Goal: Task Accomplishment & Management: Use online tool/utility

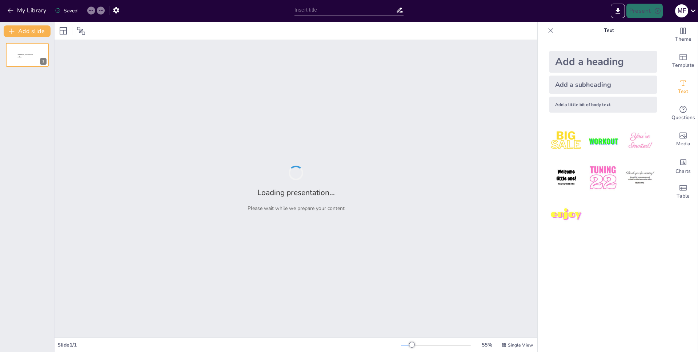
type input "Capital-Safe Partnership: A Proven Path to Profitable Assisted Living Ventures"
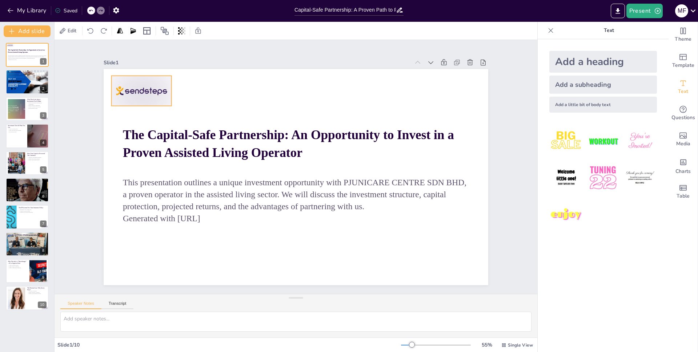
drag, startPoint x: 446, startPoint y: 259, endPoint x: 135, endPoint y: 85, distance: 356.9
click at [135, 85] on div at bounding box center [142, 91] width 60 height 30
click at [130, 83] on div at bounding box center [150, 74] width 63 height 36
click at [225, 12] on icon at bounding box center [231, 6] width 12 height 12
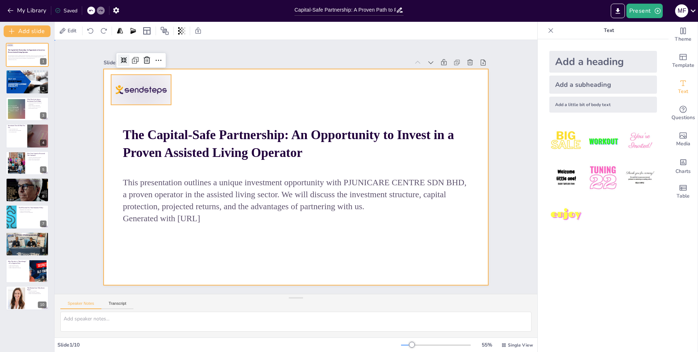
click at [302, 83] on div at bounding box center [296, 177] width 385 height 216
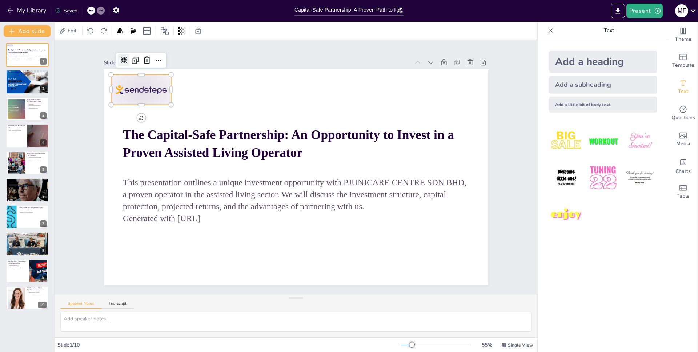
click at [141, 82] on div at bounding box center [141, 90] width 60 height 30
click at [131, 56] on icon at bounding box center [135, 60] width 9 height 9
click at [140, 87] on div at bounding box center [143, 92] width 60 height 30
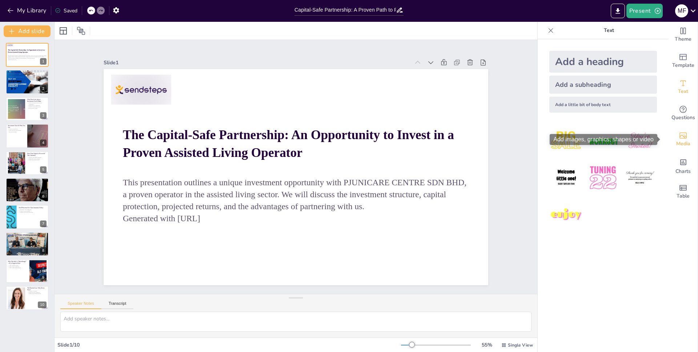
click at [679, 134] on icon "Add images, graphics, shapes or video" at bounding box center [683, 135] width 9 height 9
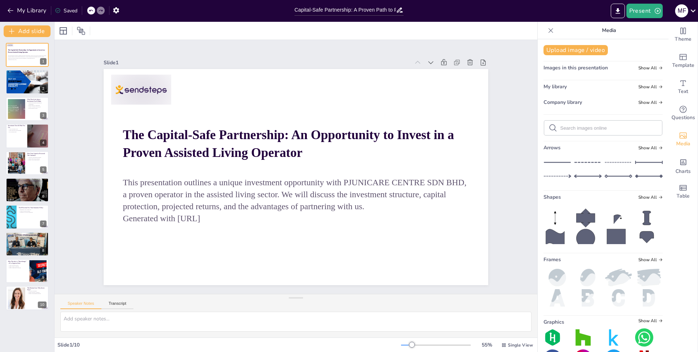
click at [552, 84] on span "My library" at bounding box center [555, 86] width 23 height 7
click at [549, 85] on span "My library" at bounding box center [555, 86] width 23 height 7
click at [548, 85] on span "My library" at bounding box center [555, 86] width 23 height 7
click at [561, 50] on button "Upload image / video" at bounding box center [576, 50] width 64 height 10
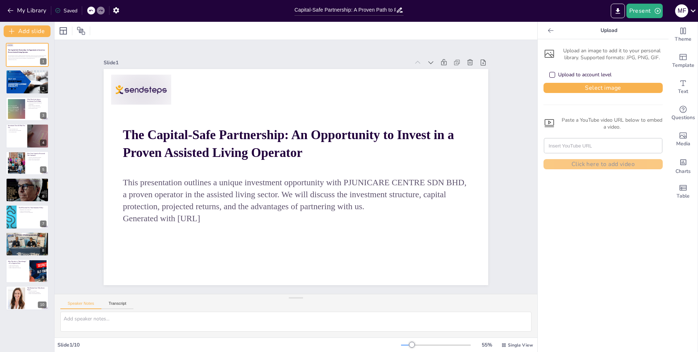
click at [544, 54] on icon at bounding box center [550, 54] width 12 height 12
click at [545, 54] on icon at bounding box center [549, 54] width 9 height 8
click at [601, 85] on button "Select image" at bounding box center [603, 88] width 119 height 10
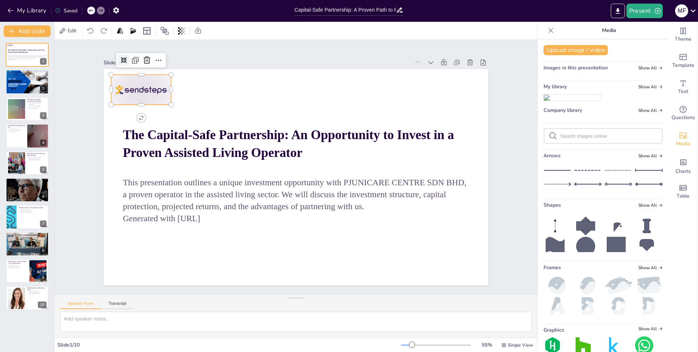
click at [143, 84] on div at bounding box center [150, 74] width 63 height 36
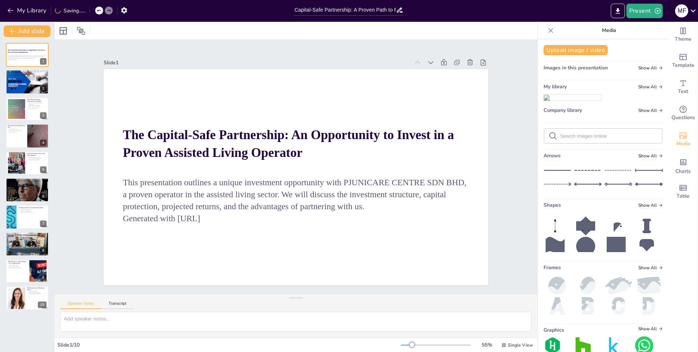
click at [564, 101] on img at bounding box center [572, 98] width 57 height 6
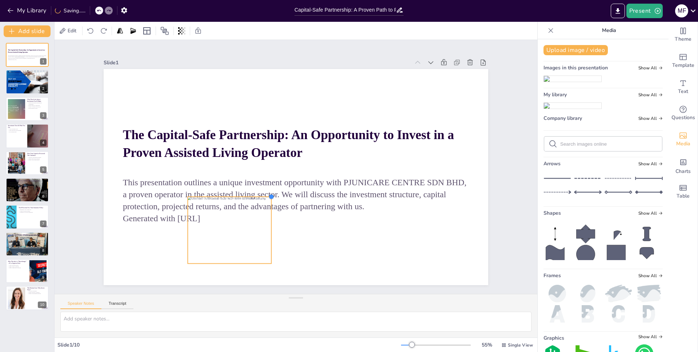
drag, startPoint x: 397, startPoint y: 87, endPoint x: 262, endPoint y: 192, distance: 172.0
click at [262, 192] on div "The Capital-Safe Partnership: An Opportunity to Invest in a Proven Assisted Liv…" at bounding box center [296, 177] width 385 height 216
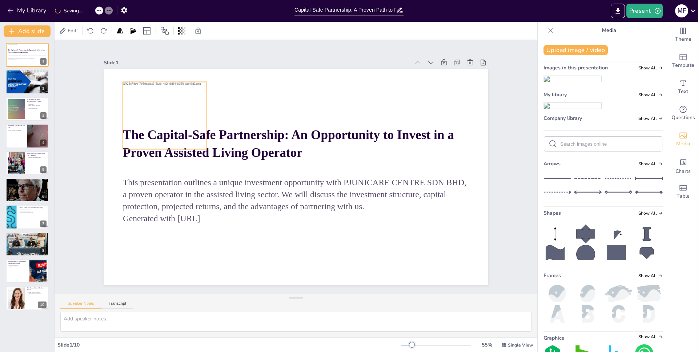
drag, startPoint x: 232, startPoint y: 216, endPoint x: 167, endPoint y: 101, distance: 132.1
click at [167, 101] on div at bounding box center [165, 115] width 84 height 67
drag, startPoint x: 201, startPoint y: 79, endPoint x: 164, endPoint y: 100, distance: 43.0
click at [164, 100] on div "The Capital-Safe Partnership: An Opportunity to Invest in a Proven Assisted Liv…" at bounding box center [296, 177] width 385 height 216
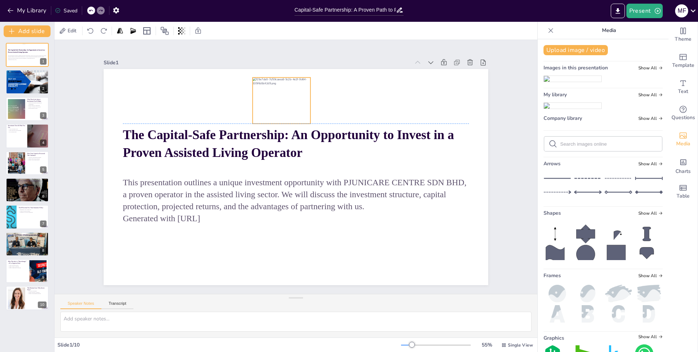
drag, startPoint x: 144, startPoint y: 113, endPoint x: 272, endPoint y: 85, distance: 131.7
click at [273, 85] on div at bounding box center [282, 100] width 58 height 46
click at [26, 79] on div at bounding box center [27, 82] width 44 height 25
type textarea "This point emphasizes the credibility of PJUNICARE CENTRE SDN BHD as a reliable…"
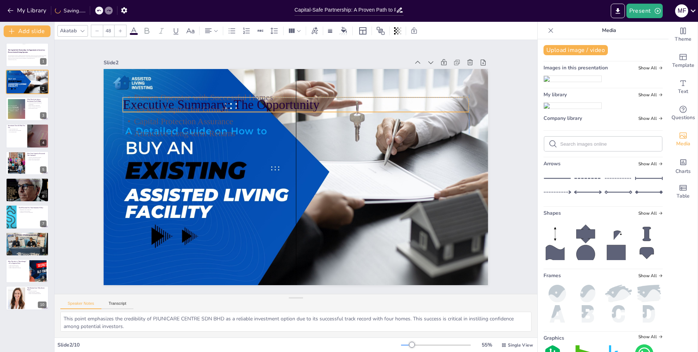
drag, startPoint x: 207, startPoint y: 85, endPoint x: 205, endPoint y: 100, distance: 14.6
click at [205, 69] on div "Executive Summary: The Opportunity Proven Operator with Successful Homes Seekin…" at bounding box center [296, 69] width 385 height 0
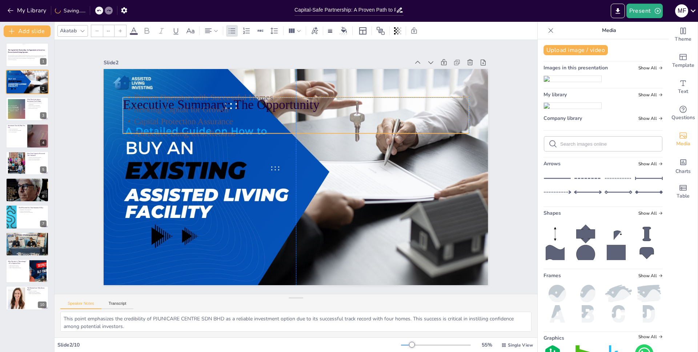
type input "32"
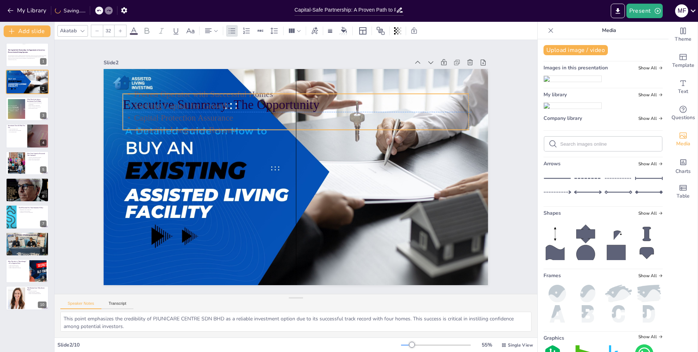
drag, startPoint x: 213, startPoint y: 130, endPoint x: 216, endPoint y: 126, distance: 4.4
click at [216, 126] on p "Attractive Long-term Returns" at bounding box center [320, 139] width 265 height 240
click at [216, 126] on p "Attractive Long-term Returns" at bounding box center [299, 130] width 345 height 48
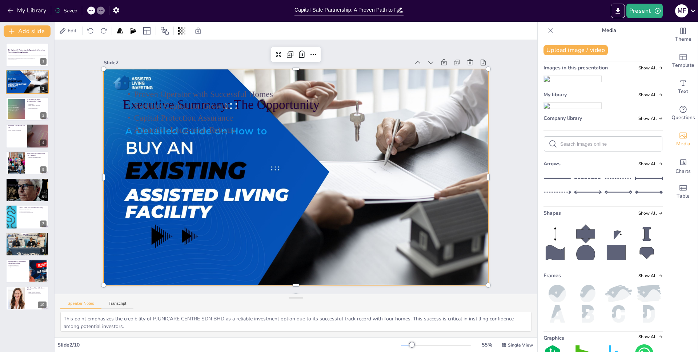
click at [261, 235] on div at bounding box center [294, 176] width 405 height 255
click at [261, 235] on div at bounding box center [293, 177] width 421 height 292
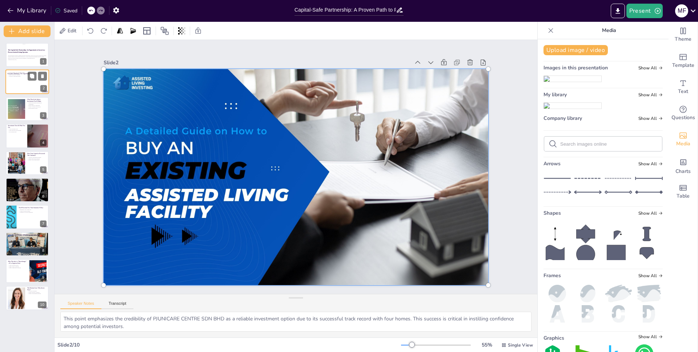
click at [26, 79] on div at bounding box center [27, 82] width 44 height 25
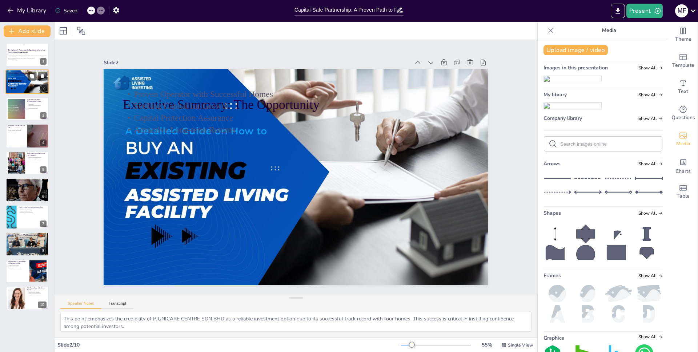
click at [26, 79] on div at bounding box center [27, 82] width 44 height 25
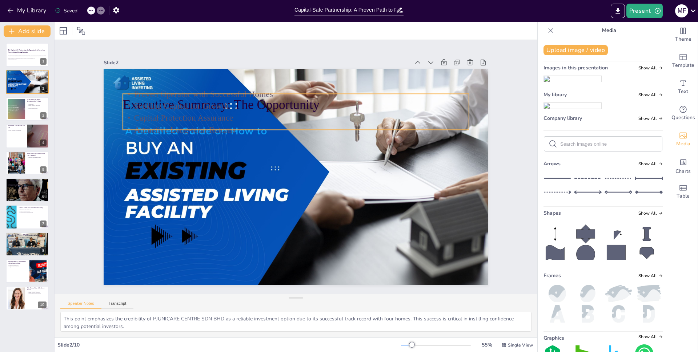
click at [221, 110] on p "Capital Protection Assurance" at bounding box center [300, 118] width 345 height 48
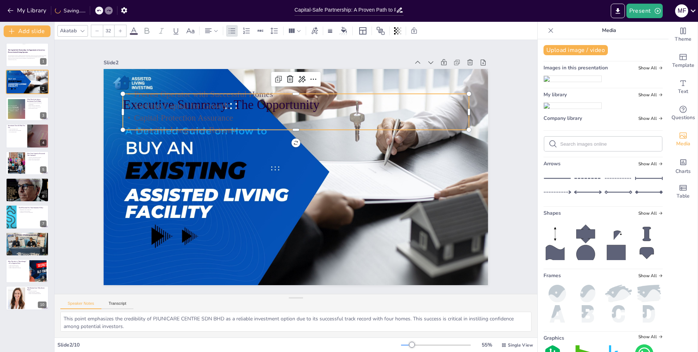
click at [221, 112] on p "Capital Protection Assurance" at bounding box center [296, 118] width 346 height 12
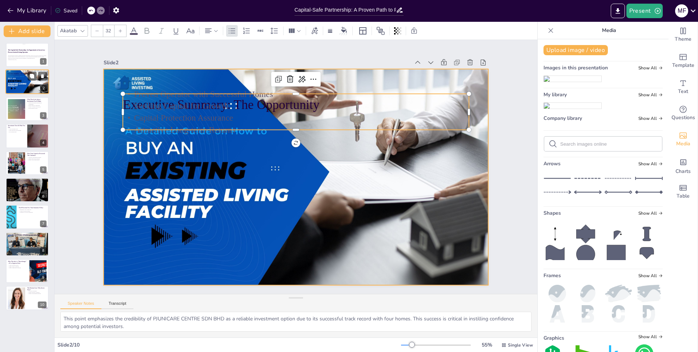
click at [28, 84] on div at bounding box center [27, 82] width 44 height 25
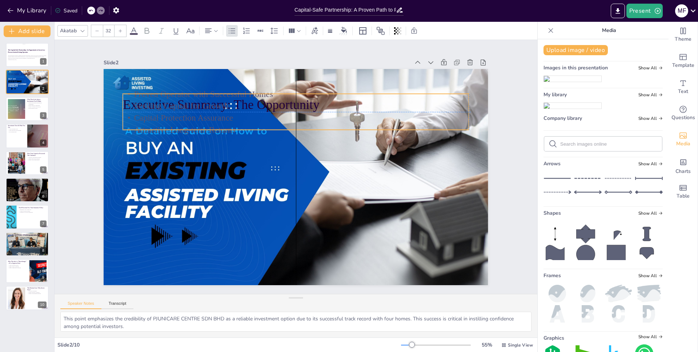
click at [267, 100] on p "Seeking Capital for Growth" at bounding box center [296, 106] width 346 height 12
click at [252, 109] on p "Capital Protection Assurance" at bounding box center [300, 118] width 345 height 48
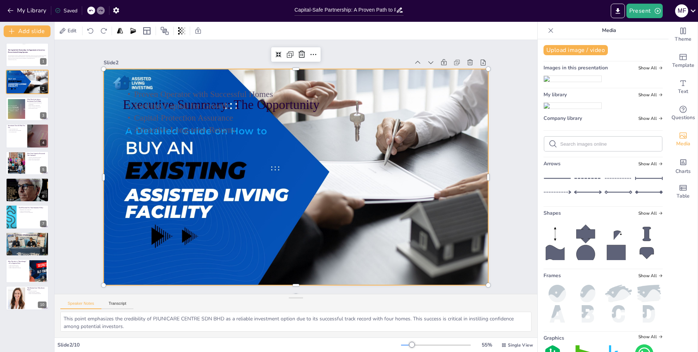
click at [286, 196] on div at bounding box center [290, 175] width 438 height 401
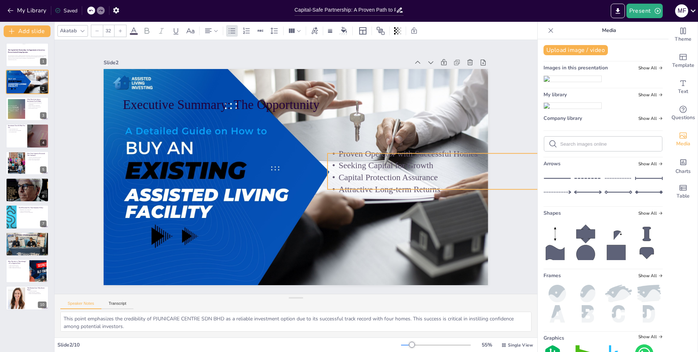
drag, startPoint x: 273, startPoint y: 105, endPoint x: 475, endPoint y: 165, distance: 210.4
click at [477, 165] on p "Seeking Capital for Growth" at bounding box center [499, 187] width 345 height 48
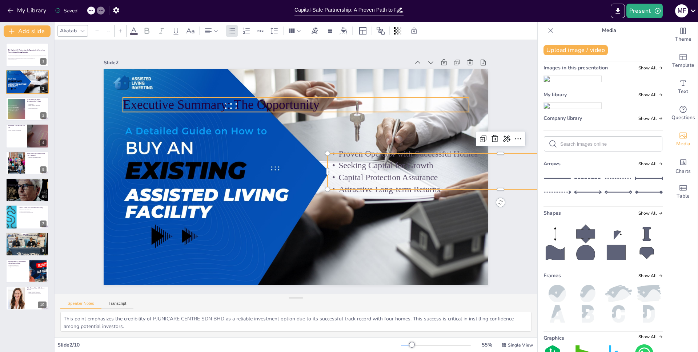
type input "48"
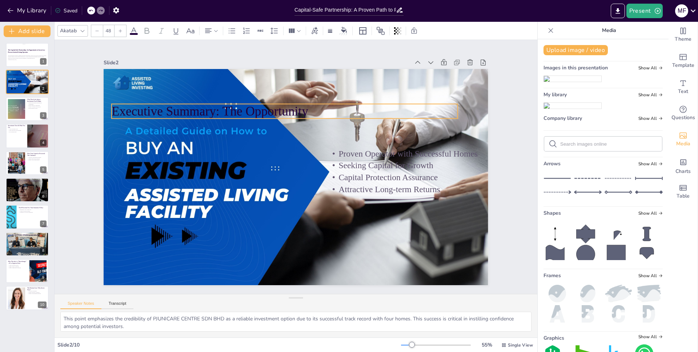
drag, startPoint x: 224, startPoint y: 102, endPoint x: 213, endPoint y: 109, distance: 13.0
click at [213, 109] on p "Executive Summary: The Opportunity" at bounding box center [290, 110] width 346 height 54
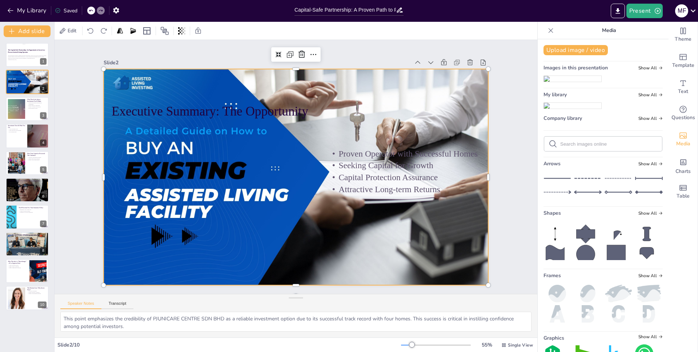
click at [276, 220] on div at bounding box center [296, 177] width 385 height 216
click at [26, 107] on div at bounding box center [27, 109] width 44 height 25
type textarea "My personal investment of RM 4.965 million showcases my commitment to the proje…"
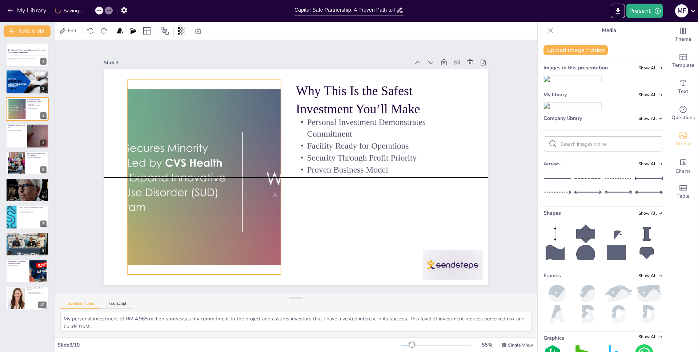
drag, startPoint x: 165, startPoint y: 154, endPoint x: 170, endPoint y: 155, distance: 4.4
click at [170, 155] on div at bounding box center [204, 177] width 372 height 195
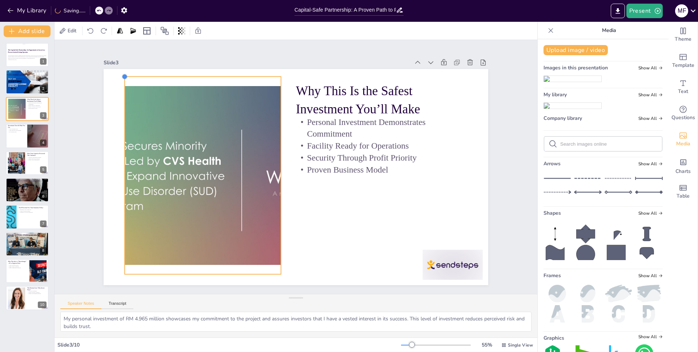
drag, startPoint x: 121, startPoint y: 76, endPoint x: 119, endPoint y: 87, distance: 10.8
click at [119, 87] on div "Why This Is the Safest Investment You’ll Make Personal Investment Demonstrates …" at bounding box center [296, 177] width 385 height 216
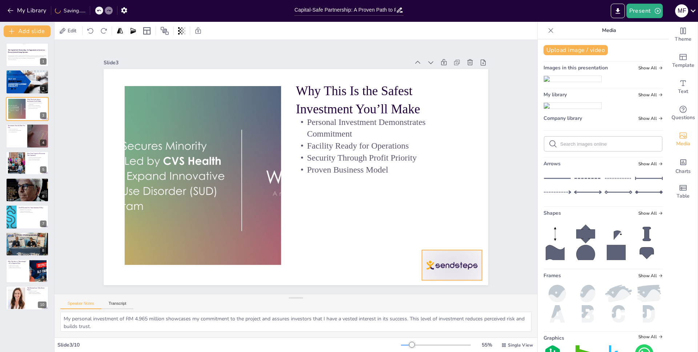
click at [445, 262] on div at bounding box center [452, 265] width 60 height 30
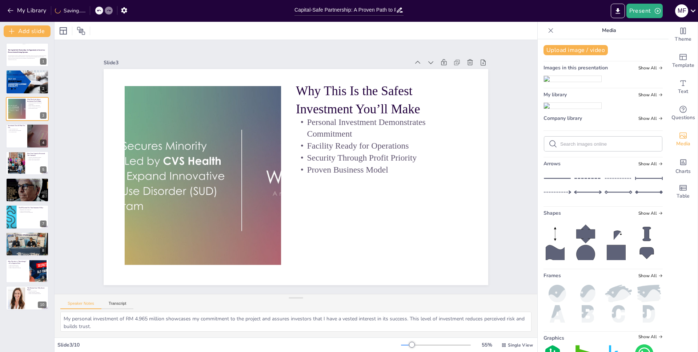
click at [564, 109] on img at bounding box center [572, 106] width 57 height 6
drag, startPoint x: 181, startPoint y: 86, endPoint x: 331, endPoint y: 202, distance: 189.5
click at [331, 202] on div "Why This Is the Safest Investment You’ll Make Personal Investment Demonstrates …" at bounding box center [294, 176] width 405 height 255
drag, startPoint x: 374, startPoint y: 228, endPoint x: 451, endPoint y: 245, distance: 78.5
click at [451, 245] on div at bounding box center [444, 251] width 71 height 57
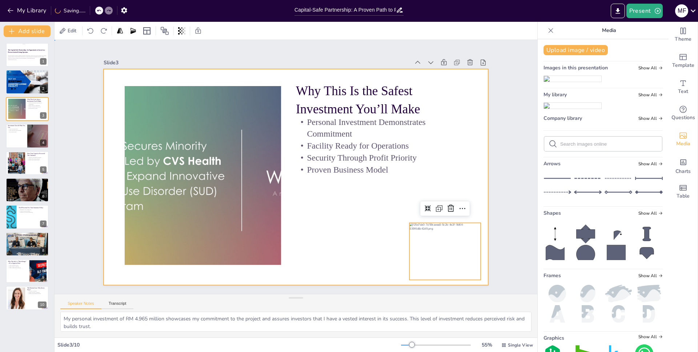
click at [321, 236] on div at bounding box center [296, 177] width 385 height 216
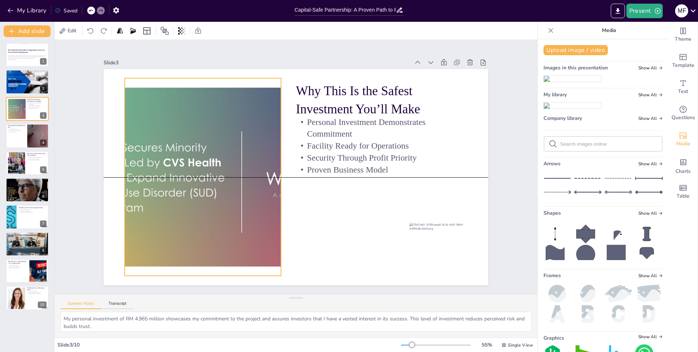
click at [155, 185] on div at bounding box center [219, 112] width 413 height 400
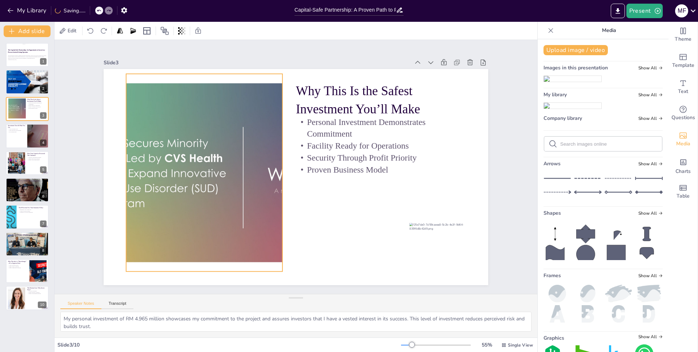
drag, startPoint x: 155, startPoint y: 185, endPoint x: 157, endPoint y: 181, distance: 4.6
click at [157, 181] on div at bounding box center [204, 173] width 378 height 198
click at [273, 170] on div at bounding box center [204, 173] width 378 height 198
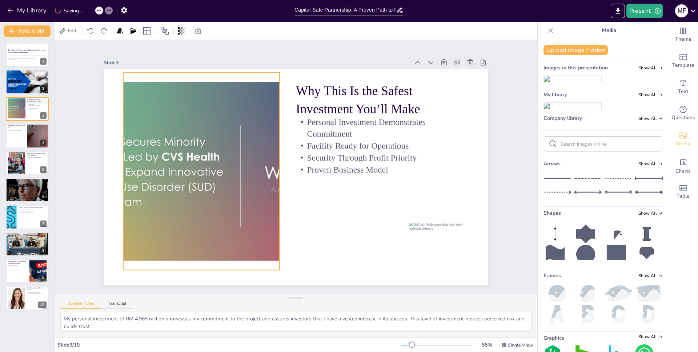
click at [272, 167] on div at bounding box center [201, 171] width 378 height 198
click at [273, 168] on div at bounding box center [201, 171] width 378 height 198
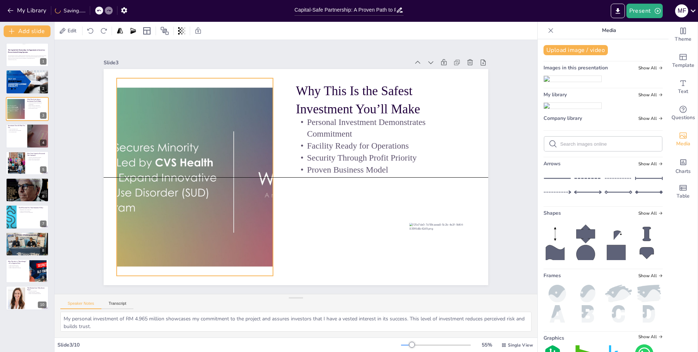
drag, startPoint x: 273, startPoint y: 168, endPoint x: 265, endPoint y: 171, distance: 8.5
click at [265, 171] on div at bounding box center [194, 156] width 411 height 272
click at [265, 171] on div at bounding box center [197, 145] width 421 height 305
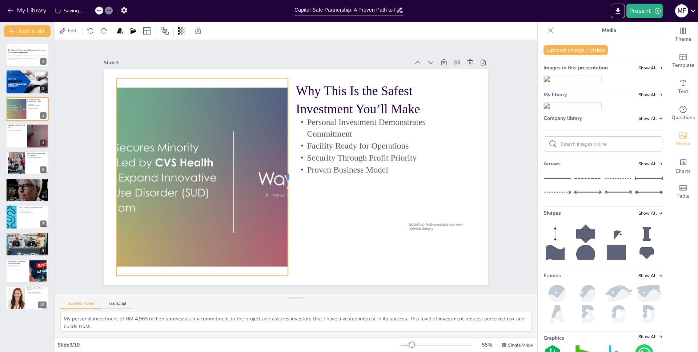
drag, startPoint x: 269, startPoint y: 176, endPoint x: 284, endPoint y: 181, distance: 15.6
click at [288, 181] on div at bounding box center [291, 177] width 6 height 198
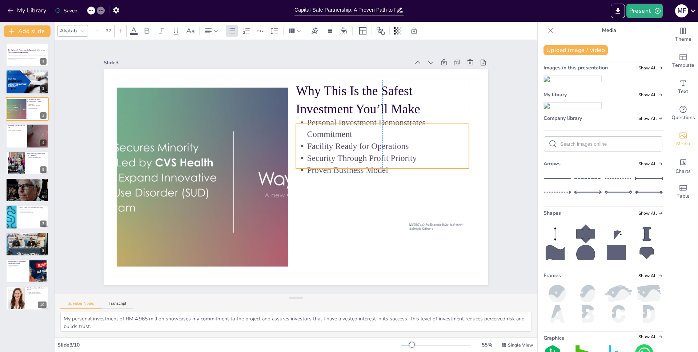
click at [343, 130] on p "Personal Investment Demonstrates Commitment" at bounding box center [382, 128] width 173 height 24
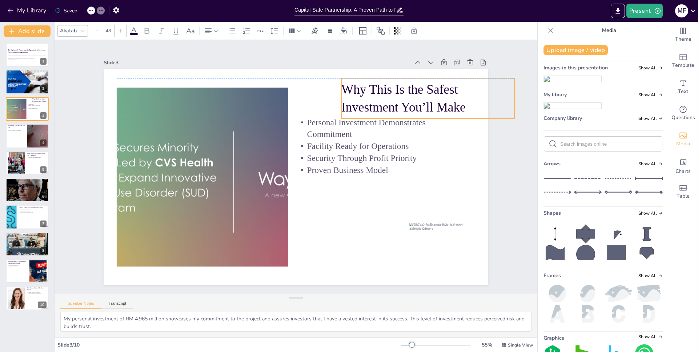
drag, startPoint x: 349, startPoint y: 102, endPoint x: 395, endPoint y: 97, distance: 45.7
click at [395, 97] on p "Why This Is the Safest Investment You’ll Make" at bounding box center [435, 113] width 176 height 54
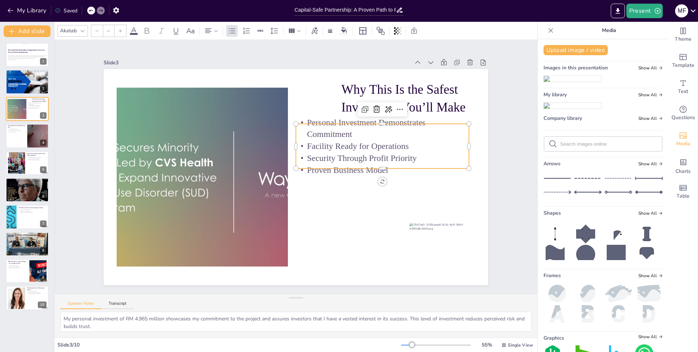
type input "32"
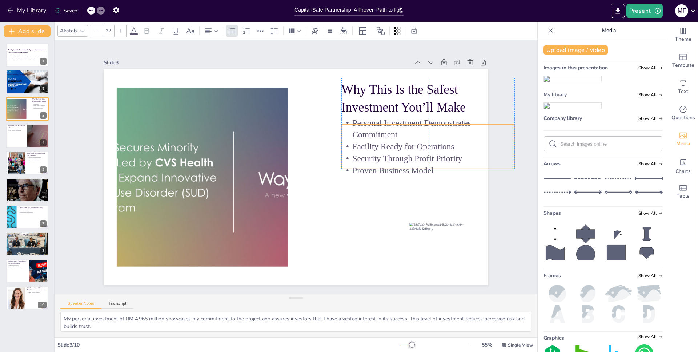
drag, startPoint x: 355, startPoint y: 140, endPoint x: 399, endPoint y: 140, distance: 44.4
click at [399, 172] on p "Facility Ready for Operations" at bounding box center [414, 227] width 147 height 111
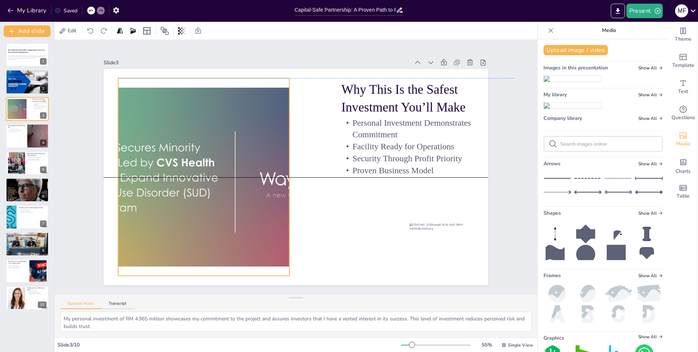
click at [283, 184] on div at bounding box center [196, 177] width 378 height 198
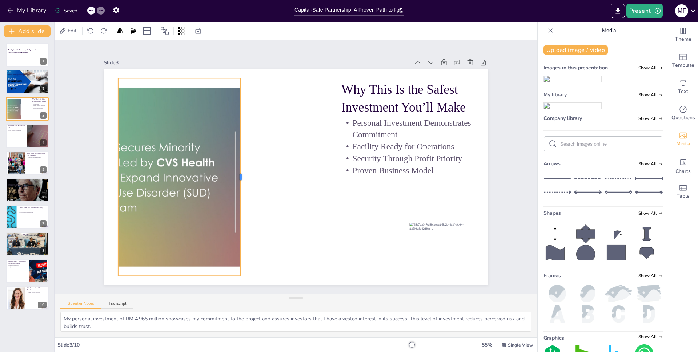
drag, startPoint x: 284, startPoint y: 177, endPoint x: 235, endPoint y: 180, distance: 50.0
click at [241, 180] on div at bounding box center [244, 177] width 6 height 198
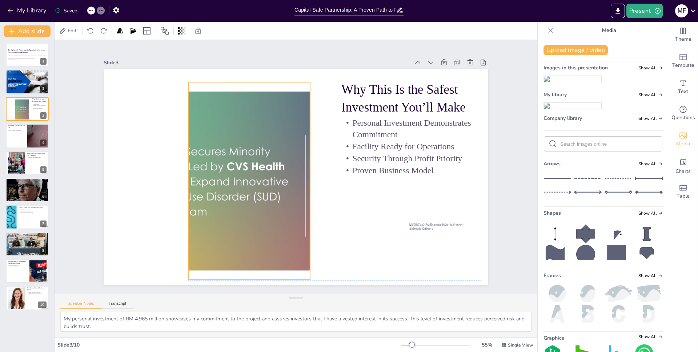
drag, startPoint x: 192, startPoint y: 164, endPoint x: 262, endPoint y: 169, distance: 70.4
click at [262, 169] on div at bounding box center [266, 181] width 378 height 198
click at [182, 179] on div at bounding box center [264, 168] width 426 height 335
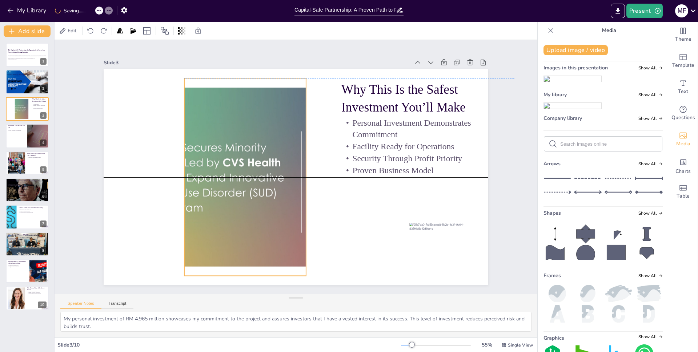
drag, startPoint x: 182, startPoint y: 178, endPoint x: 178, endPoint y: 175, distance: 4.9
click at [178, 175] on div at bounding box center [262, 177] width 378 height 198
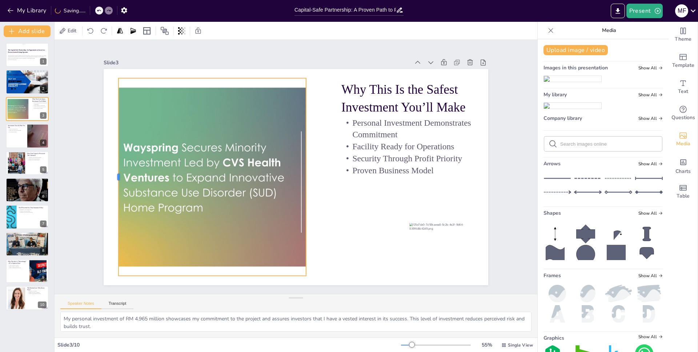
drag, startPoint x: 177, startPoint y: 173, endPoint x: 111, endPoint y: 157, distance: 67.9
click at [111, 157] on div at bounding box center [115, 158] width 27 height 197
click at [568, 147] on input "text" at bounding box center [608, 143] width 97 height 5
type input "old folks"
click at [549, 148] on icon at bounding box center [553, 144] width 9 height 9
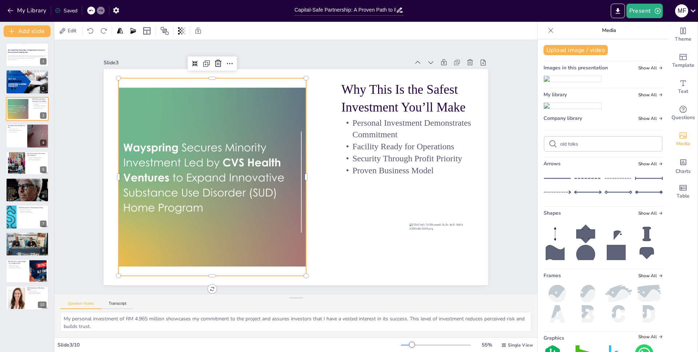
click at [549, 148] on icon at bounding box center [553, 144] width 9 height 9
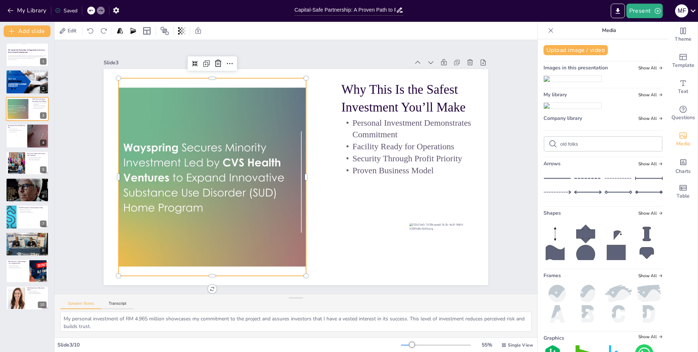
click at [549, 148] on icon at bounding box center [553, 144] width 9 height 9
click at [549, 148] on icon at bounding box center [552, 143] width 7 height 7
click at [549, 148] on icon at bounding box center [553, 144] width 9 height 9
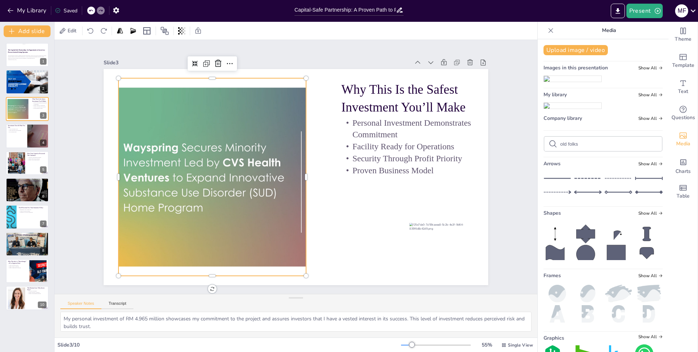
click at [549, 148] on icon at bounding box center [553, 144] width 9 height 9
drag, startPoint x: 587, startPoint y: 218, endPoint x: 583, endPoint y: 218, distance: 4.0
click at [587, 151] on div "old folks" at bounding box center [603, 144] width 118 height 15
click at [580, 147] on input "old folks" at bounding box center [608, 143] width 97 height 5
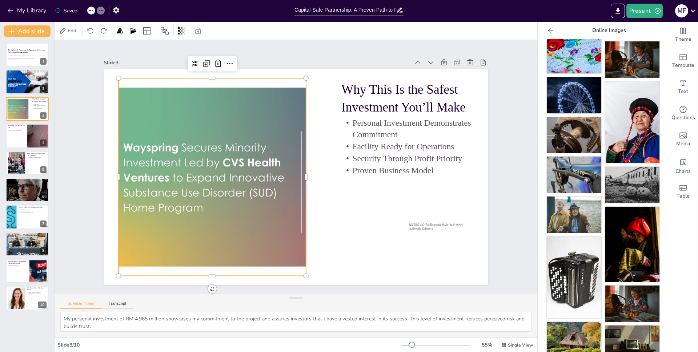
scroll to position [318, 0]
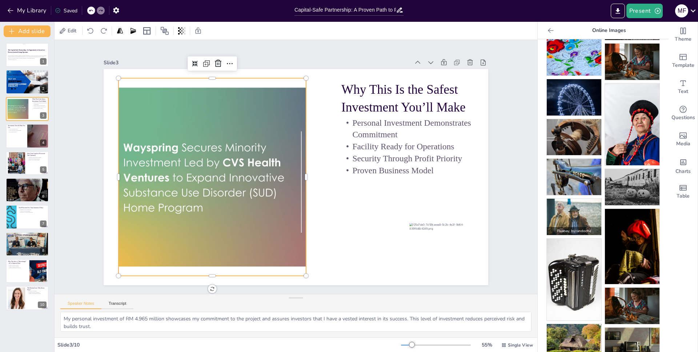
click at [571, 203] on img at bounding box center [574, 217] width 55 height 36
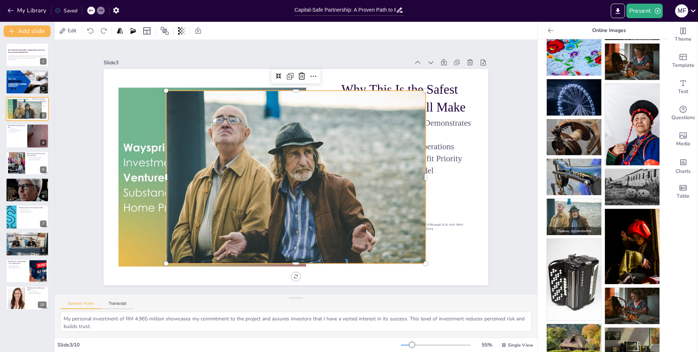
click at [571, 203] on img at bounding box center [574, 217] width 55 height 36
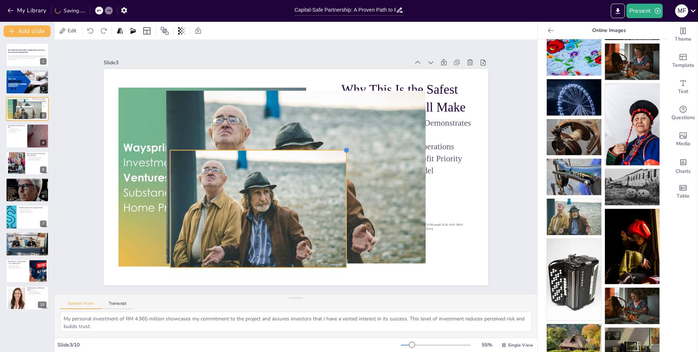
drag, startPoint x: 424, startPoint y: 92, endPoint x: 260, endPoint y: 156, distance: 175.8
click at [255, 148] on div "Why This Is the Safest Investment You’ll Make Personal Investment Demonstrates …" at bounding box center [294, 176] width 405 height 255
click at [279, 200] on div at bounding box center [239, 161] width 198 height 211
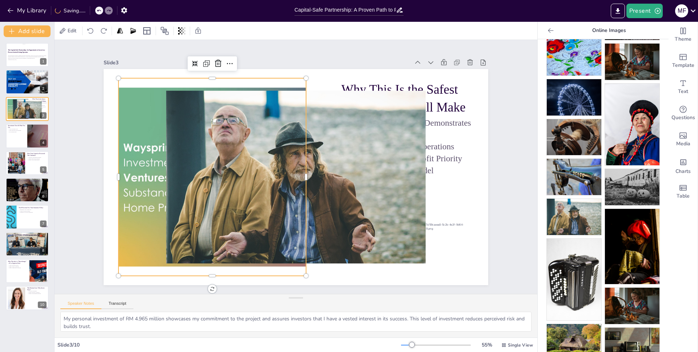
click at [136, 116] on div at bounding box center [261, 174] width 396 height 236
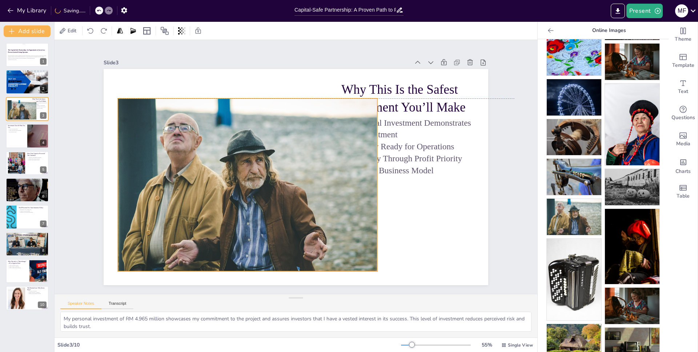
drag, startPoint x: 302, startPoint y: 150, endPoint x: 253, endPoint y: 155, distance: 48.7
click at [254, 156] on div at bounding box center [246, 179] width 276 height 199
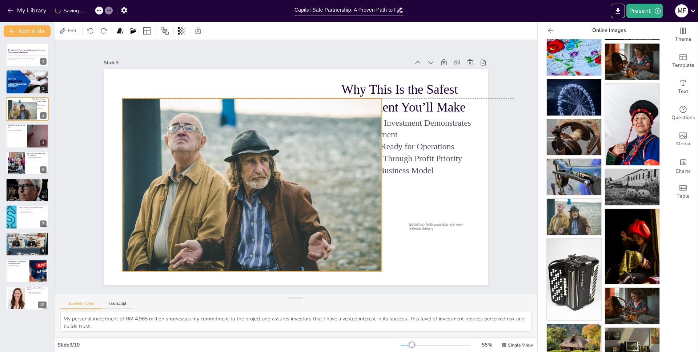
drag, startPoint x: 371, startPoint y: 180, endPoint x: 375, endPoint y: 181, distance: 4.1
click at [375, 181] on div at bounding box center [250, 180] width 276 height 199
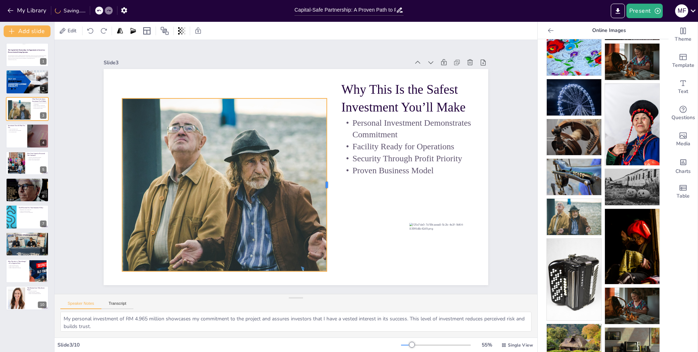
drag, startPoint x: 376, startPoint y: 183, endPoint x: 321, endPoint y: 175, distance: 55.5
click at [321, 175] on div at bounding box center [328, 188] width 24 height 173
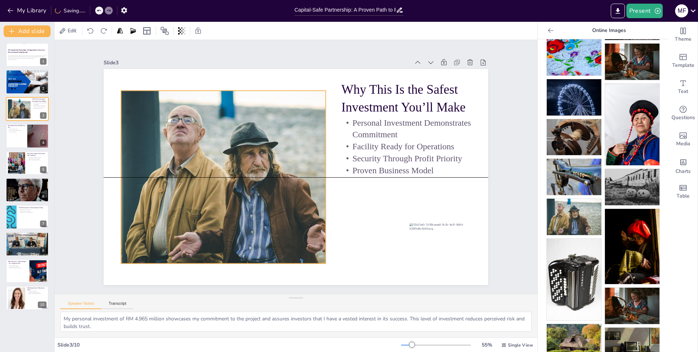
drag, startPoint x: 227, startPoint y: 163, endPoint x: 226, endPoint y: 157, distance: 6.3
click at [226, 157] on div at bounding box center [250, 162] width 300 height 245
click at [319, 314] on textarea "My personal investment of RM 4.965 million showcases my commitment to the proje…" at bounding box center [295, 322] width 471 height 20
click at [305, 305] on div "Speaker Notes Transcript" at bounding box center [296, 303] width 483 height 17
click at [80, 142] on div "Slide 1 The Capital-Safe Partnership: An Opportunity to Invest in a Proven Assi…" at bounding box center [296, 167] width 448 height 280
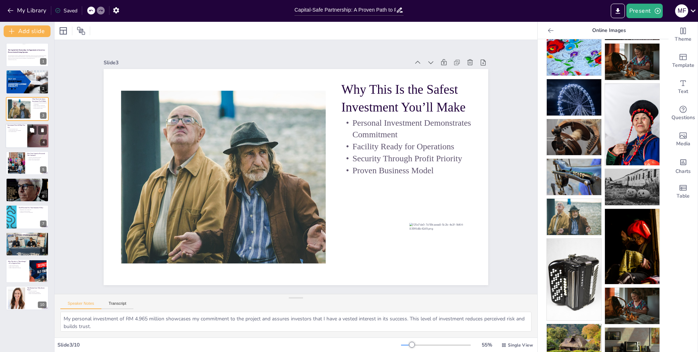
click at [25, 133] on div at bounding box center [27, 136] width 44 height 25
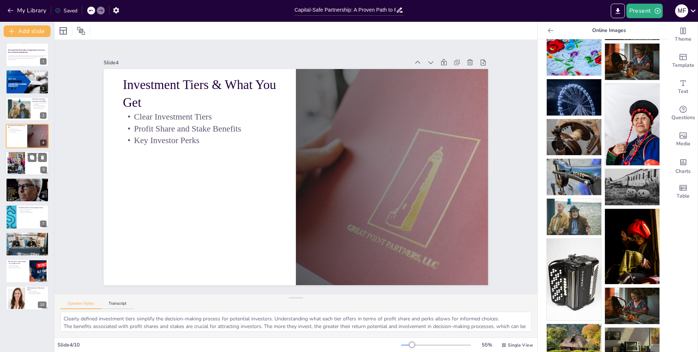
click at [33, 162] on div at bounding box center [27, 163] width 44 height 25
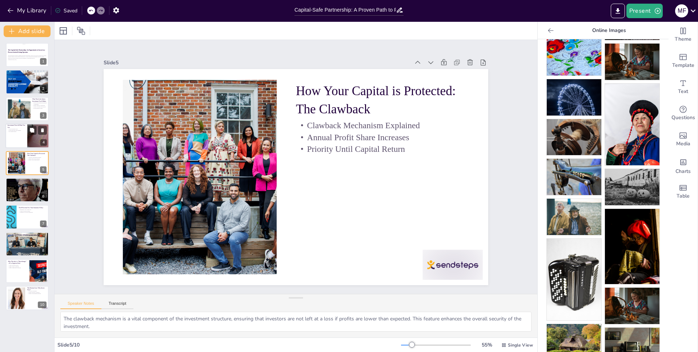
click at [24, 131] on p "Profit Share and Stake Benefits" at bounding box center [16, 130] width 17 height 1
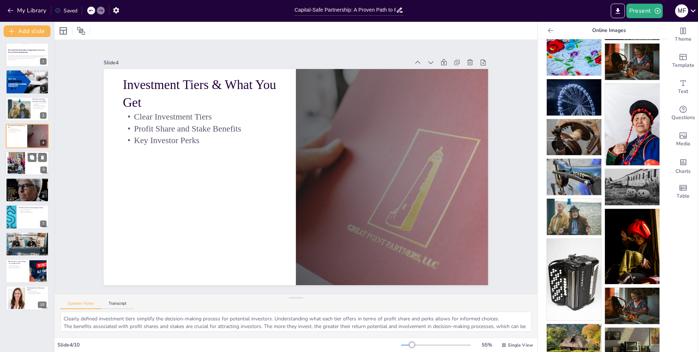
click at [33, 165] on div at bounding box center [27, 163] width 44 height 25
type textarea "The clawback mechanism is a vital component of the investment structure, ensuri…"
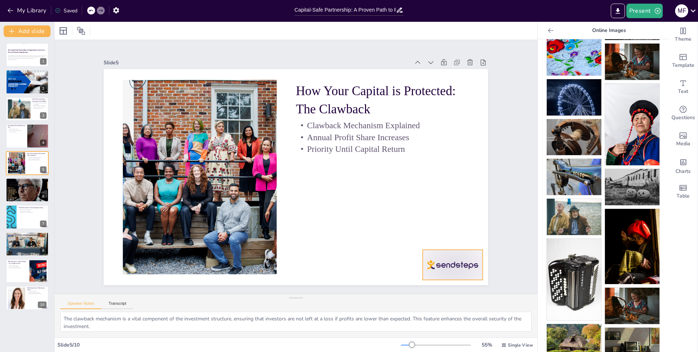
click at [448, 275] on div at bounding box center [429, 296] width 65 height 42
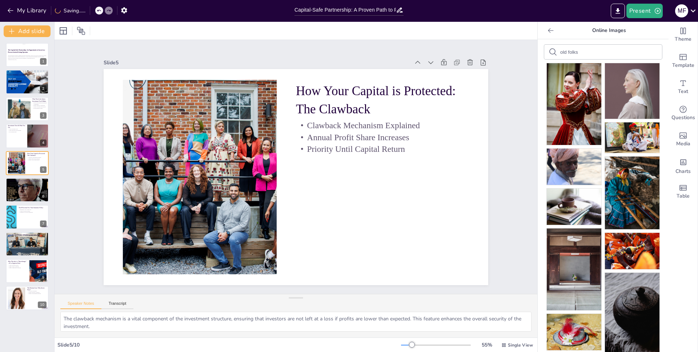
scroll to position [0, 0]
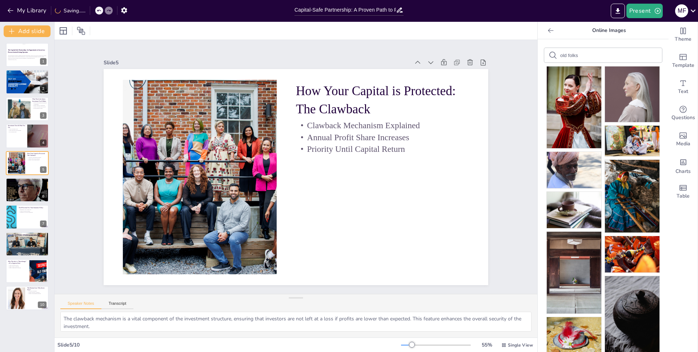
click at [547, 28] on icon at bounding box center [550, 30] width 7 height 7
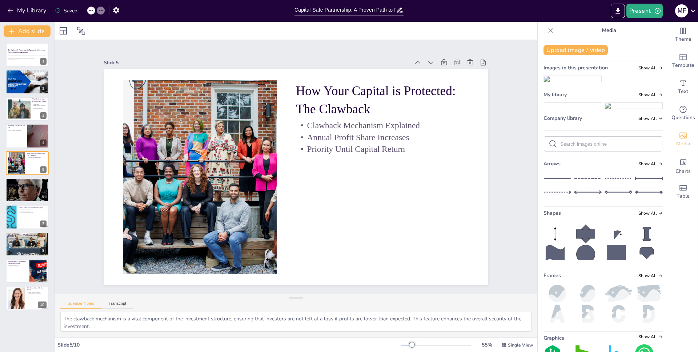
click at [620, 109] on img at bounding box center [633, 106] width 57 height 6
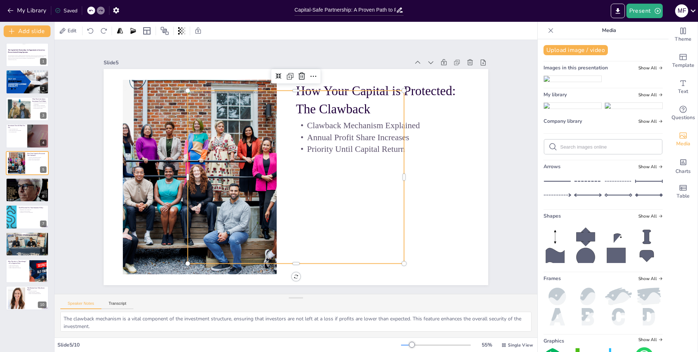
click at [620, 109] on img at bounding box center [633, 106] width 57 height 6
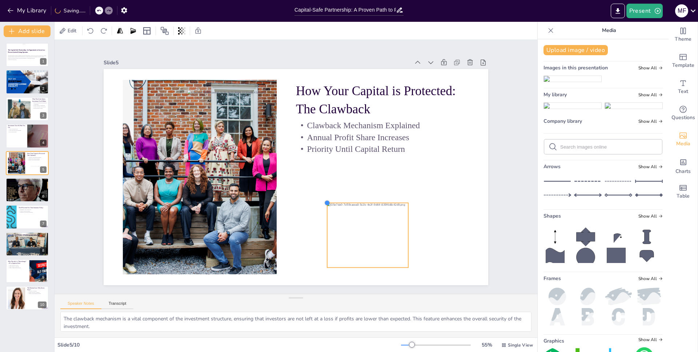
drag, startPoint x: 185, startPoint y: 92, endPoint x: 353, endPoint y: 200, distance: 199.9
click at [353, 200] on div "How Your Capital is Protected: The Clawback Clawback Mechanism Explained Annual…" at bounding box center [287, 173] width 401 height 438
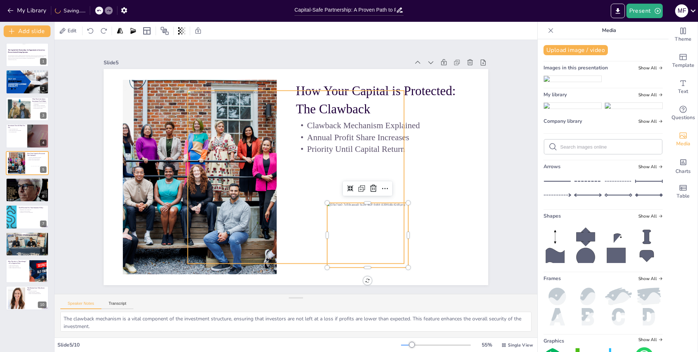
click at [319, 165] on div at bounding box center [294, 177] width 233 height 195
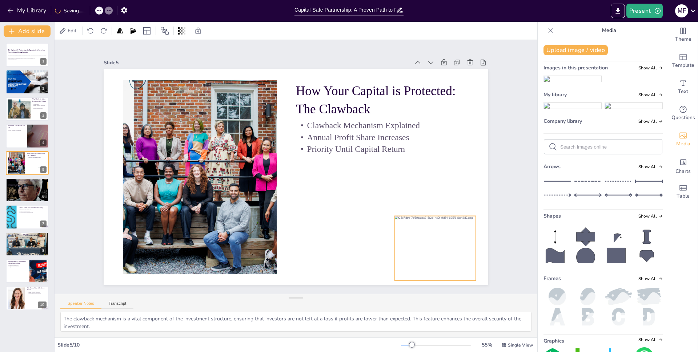
drag, startPoint x: 358, startPoint y: 227, endPoint x: 426, endPoint y: 239, distance: 68.8
click at [426, 240] on div at bounding box center [415, 276] width 93 height 80
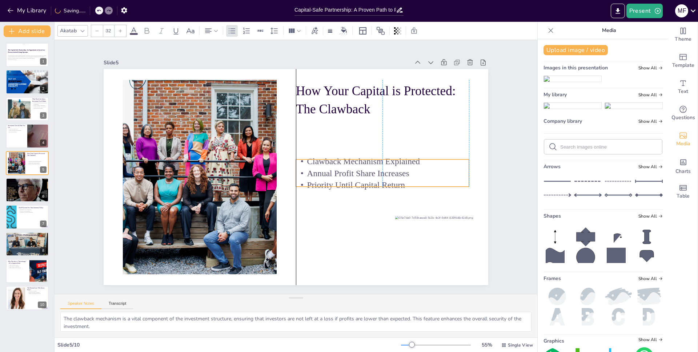
drag, startPoint x: 352, startPoint y: 133, endPoint x: 351, endPoint y: 169, distance: 36.0
click at [351, 169] on p "Annual Profit Share Increases" at bounding box center [381, 182] width 173 height 30
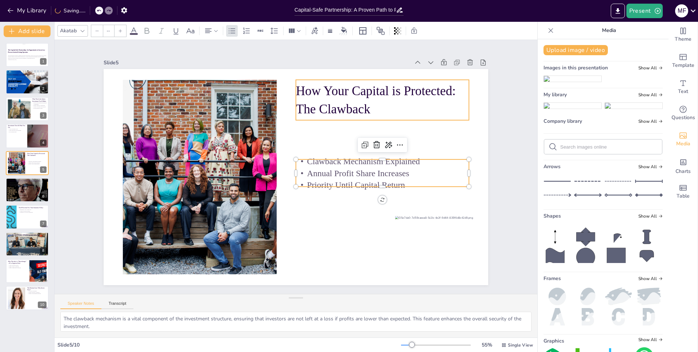
type input "48"
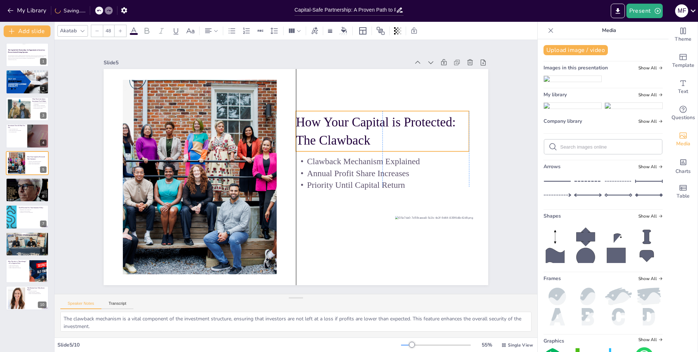
drag, startPoint x: 342, startPoint y: 95, endPoint x: 340, endPoint y: 125, distance: 30.7
click at [340, 125] on p "How Your Capital is Protected: The Clawback" at bounding box center [382, 131] width 173 height 36
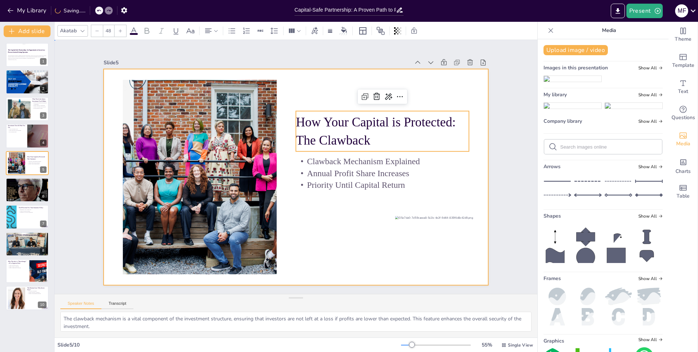
click at [315, 228] on div at bounding box center [287, 171] width 354 height 439
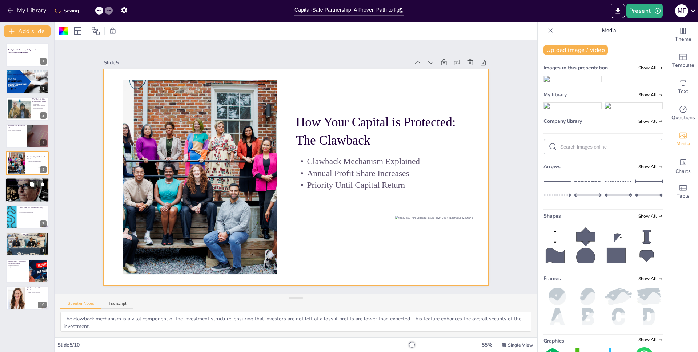
click at [30, 191] on div at bounding box center [27, 190] width 44 height 53
type textarea "The commitment to full financial transparency is critical for investor trust. P…"
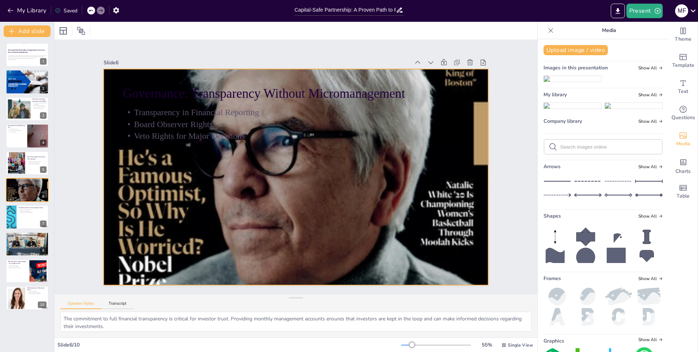
click at [239, 197] on div at bounding box center [294, 177] width 431 height 503
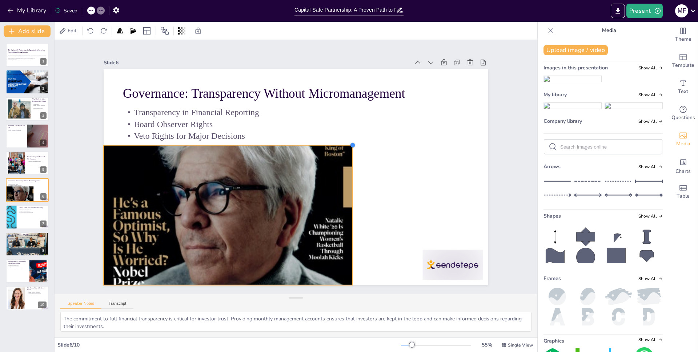
drag, startPoint x: 483, startPoint y: 65, endPoint x: 348, endPoint y: 159, distance: 164.9
click at [348, 159] on div "Governance: Transparency Without Micromanagement Transparency in Financial Repo…" at bounding box center [294, 176] width 405 height 255
click at [560, 150] on input "text" at bounding box center [608, 146] width 97 height 5
type input "transparency"
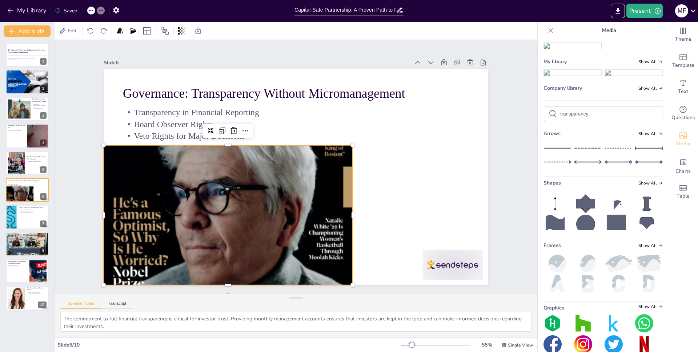
scroll to position [36, 0]
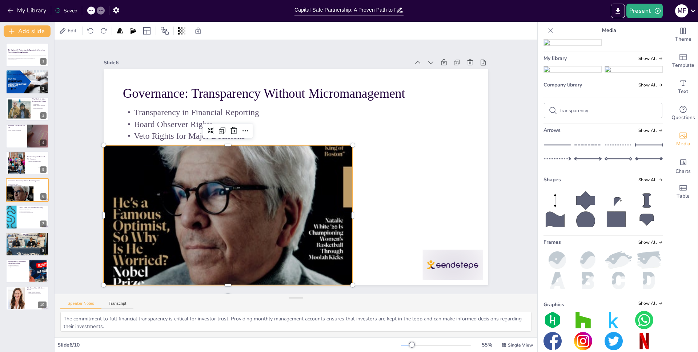
click at [604, 113] on input "transparency" at bounding box center [608, 110] width 97 height 5
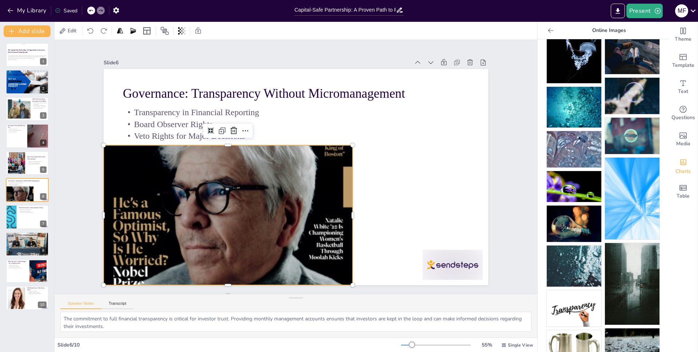
scroll to position [64, 0]
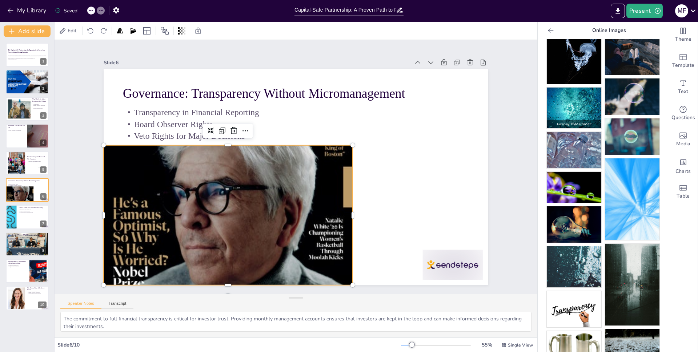
click at [565, 107] on img at bounding box center [574, 108] width 55 height 41
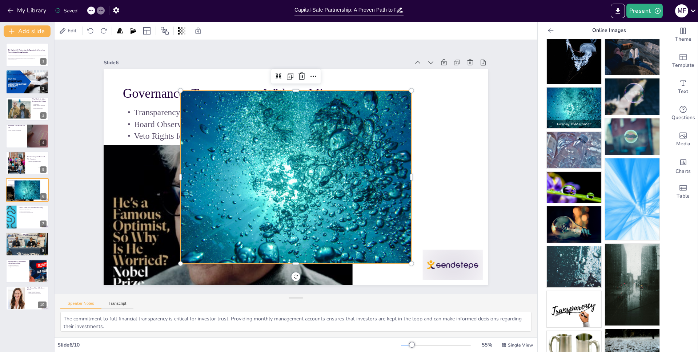
click at [565, 107] on img at bounding box center [574, 108] width 55 height 41
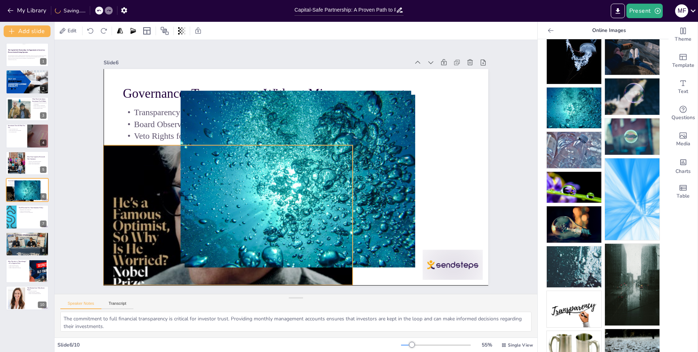
click at [145, 192] on div at bounding box center [220, 200] width 306 height 346
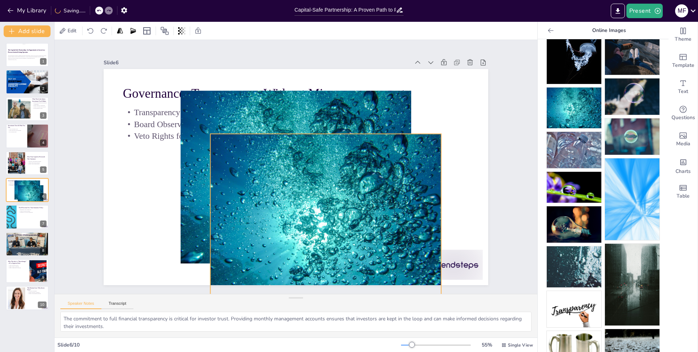
drag, startPoint x: 313, startPoint y: 160, endPoint x: 339, endPoint y: 199, distance: 46.3
click at [339, 199] on div at bounding box center [320, 223] width 248 height 196
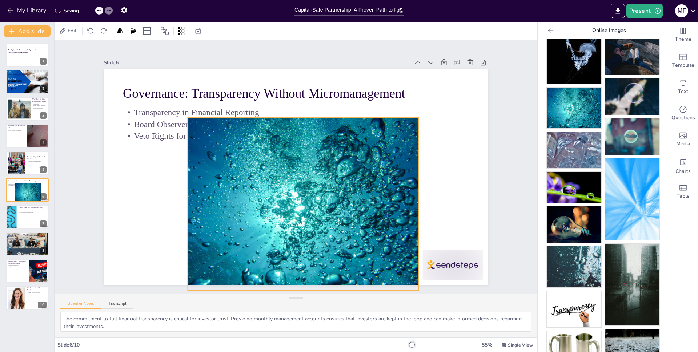
drag, startPoint x: 279, startPoint y: 160, endPoint x: 287, endPoint y: 187, distance: 27.9
click at [287, 187] on div at bounding box center [300, 205] width 248 height 196
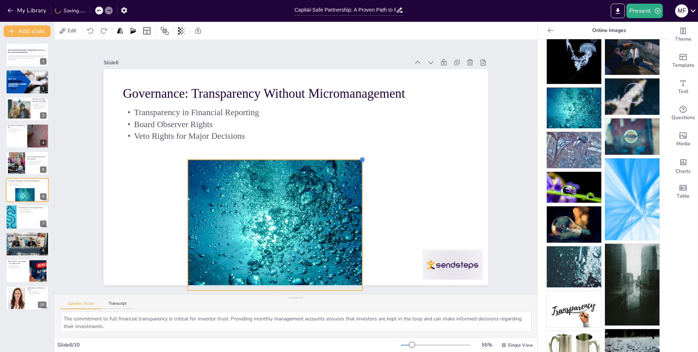
drag, startPoint x: 413, startPoint y: 113, endPoint x: 345, endPoint y: 156, distance: 80.0
click at [345, 156] on div "Governance: Transparency Without Micromanagement Transparency in Financial Repo…" at bounding box center [294, 177] width 405 height 256
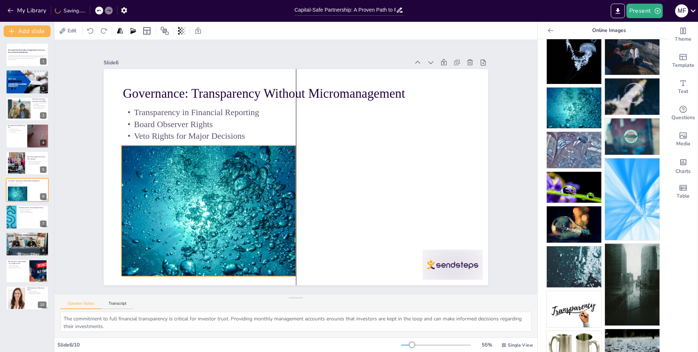
drag, startPoint x: 280, startPoint y: 193, endPoint x: 212, endPoint y: 179, distance: 69.5
click at [212, 179] on div at bounding box center [204, 202] width 187 height 148
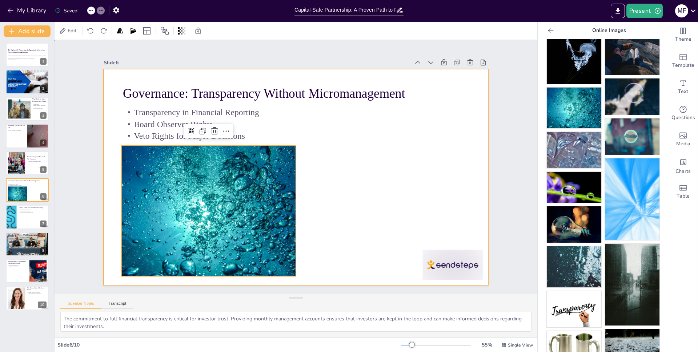
click at [341, 168] on div at bounding box center [294, 176] width 405 height 255
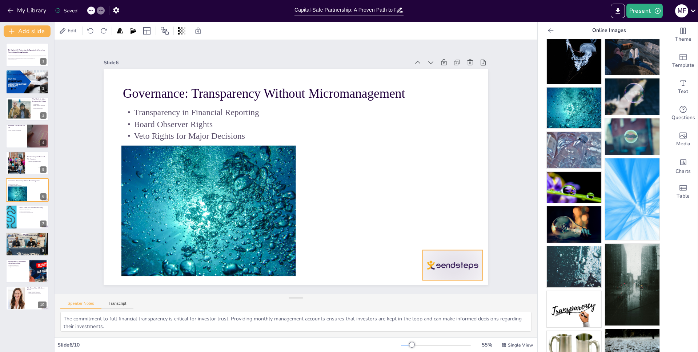
click at [444, 259] on div at bounding box center [453, 265] width 60 height 30
click at [446, 263] on icon at bounding box center [441, 268] width 10 height 10
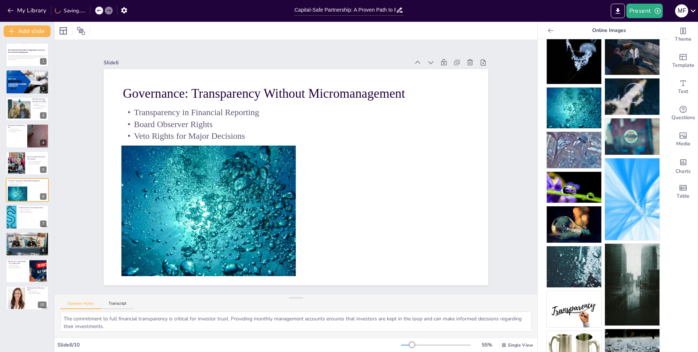
click at [547, 29] on icon at bounding box center [550, 30] width 7 height 7
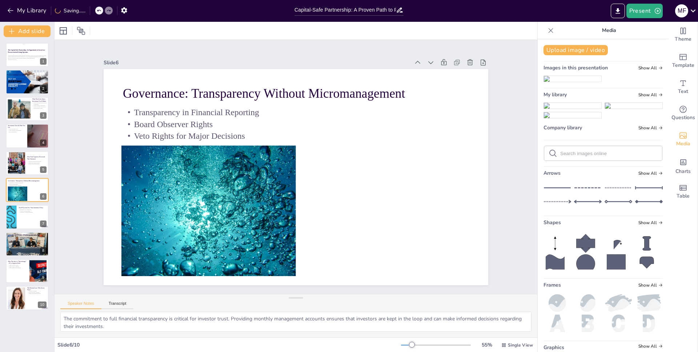
click at [627, 109] on img at bounding box center [633, 106] width 57 height 6
drag, startPoint x: 181, startPoint y: 87, endPoint x: 356, endPoint y: 206, distance: 211.5
click at [356, 206] on div "Governance: Transparency Without Micromanagement Transparency in Financial Repo…" at bounding box center [296, 177] width 385 height 216
drag, startPoint x: 376, startPoint y: 248, endPoint x: 453, endPoint y: 259, distance: 77.6
click at [453, 259] on div at bounding box center [447, 250] width 68 height 54
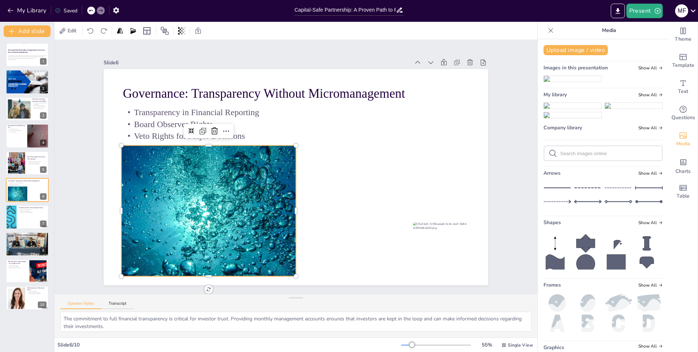
click at [270, 207] on div at bounding box center [204, 202] width 187 height 148
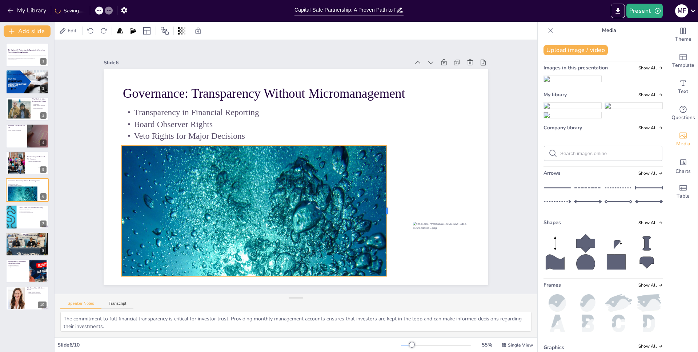
drag, startPoint x: 290, startPoint y: 207, endPoint x: 381, endPoint y: 209, distance: 90.9
click at [370, 228] on div at bounding box center [315, 269] width 109 height 82
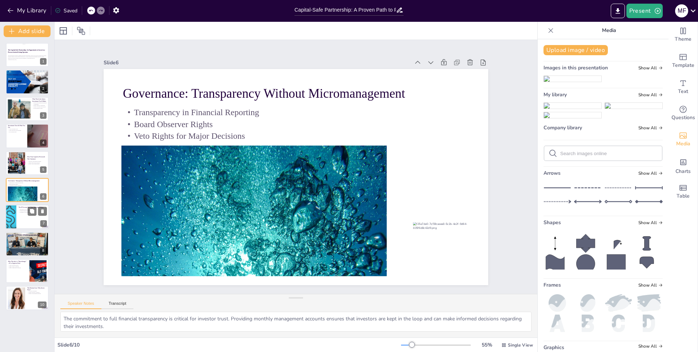
click at [35, 217] on div at bounding box center [27, 217] width 44 height 25
type textarea "The IP license fee is a critical aspect of the investment, ensuring that invest…"
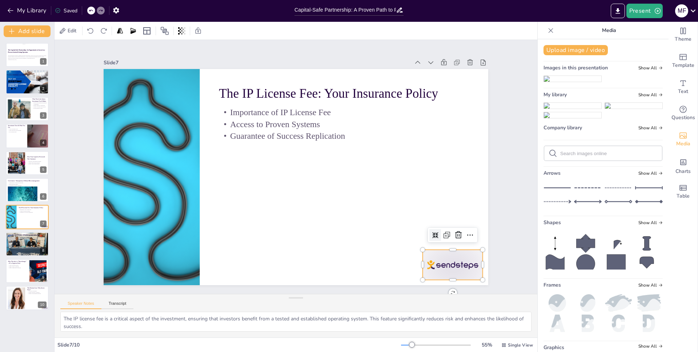
click at [432, 263] on div at bounding box center [441, 281] width 63 height 36
click at [452, 247] on icon at bounding box center [450, 251] width 9 height 9
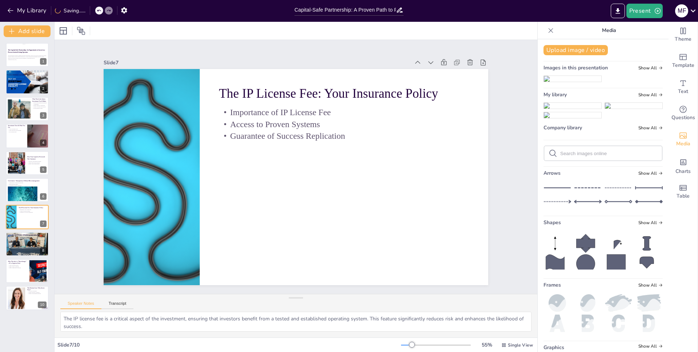
click at [626, 109] on img at bounding box center [633, 106] width 57 height 6
drag, startPoint x: 180, startPoint y: 87, endPoint x: 308, endPoint y: 203, distance: 172.5
click at [308, 203] on div "The IP License Fee: Your Insurance Policy Importance of IP License Fee Access t…" at bounding box center [296, 177] width 385 height 216
drag, startPoint x: 355, startPoint y: 223, endPoint x: 431, endPoint y: 240, distance: 78.0
click at [431, 240] on div at bounding box center [426, 260] width 95 height 80
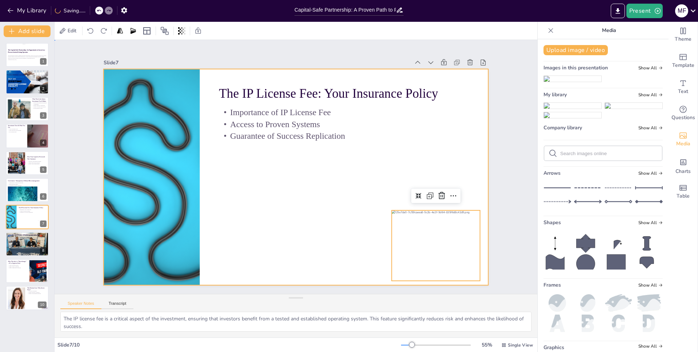
click at [331, 197] on div at bounding box center [294, 176] width 405 height 255
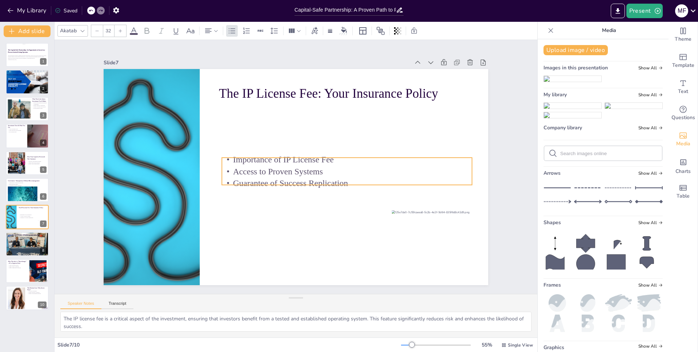
drag, startPoint x: 268, startPoint y: 110, endPoint x: 271, endPoint y: 157, distance: 47.4
click at [271, 157] on p "Importance of IP License Fee" at bounding box center [347, 159] width 250 height 12
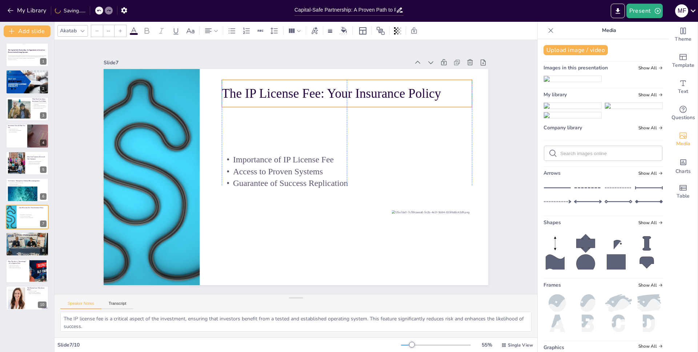
type input "48"
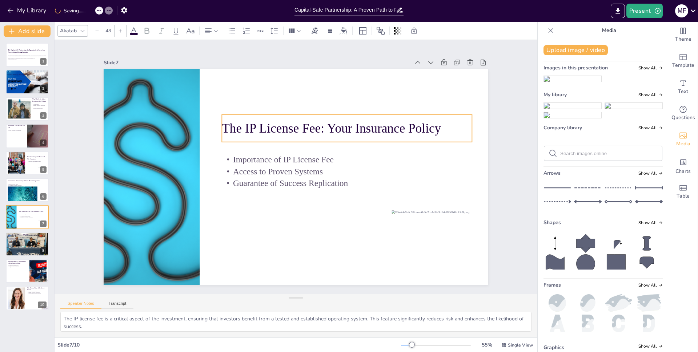
drag, startPoint x: 304, startPoint y: 90, endPoint x: 310, endPoint y: 125, distance: 35.3
click at [310, 125] on p "The IP License Fee: Your Insurance Policy" at bounding box center [350, 134] width 251 height 44
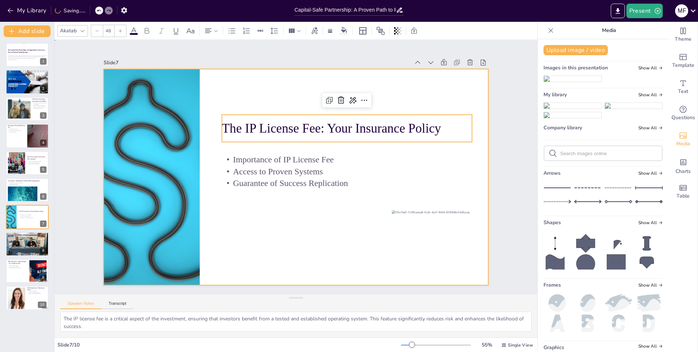
click at [263, 221] on div at bounding box center [296, 177] width 385 height 216
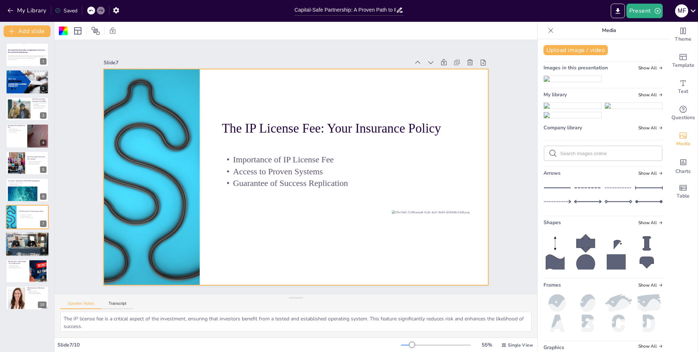
click at [31, 246] on div at bounding box center [27, 244] width 44 height 29
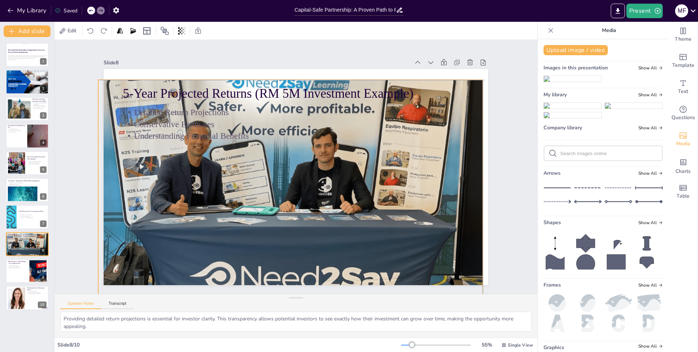
drag, startPoint x: 304, startPoint y: 187, endPoint x: 301, endPoint y: 199, distance: 13.1
click at [301, 199] on div at bounding box center [288, 187] width 409 height 295
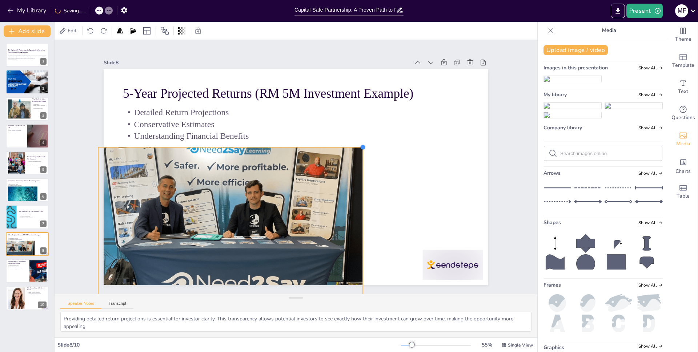
drag, startPoint x: 479, startPoint y: 76, endPoint x: 359, endPoint y: 235, distance: 199.4
click at [359, 235] on div "5-Year Projected Returns (RM 5M Investment Example) Detailed Return Projections…" at bounding box center [290, 176] width 441 height 380
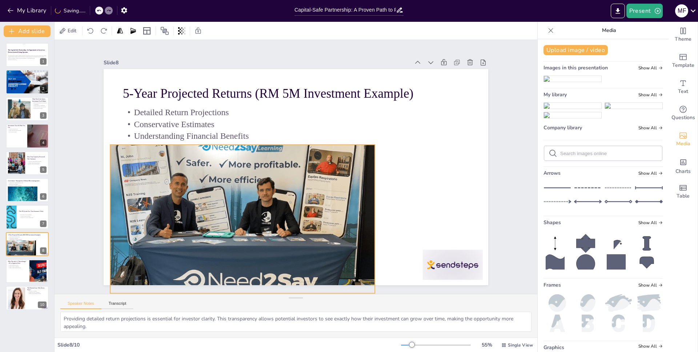
drag, startPoint x: 289, startPoint y: 235, endPoint x: 301, endPoint y: 233, distance: 12.3
click at [301, 233] on div at bounding box center [237, 213] width 281 height 203
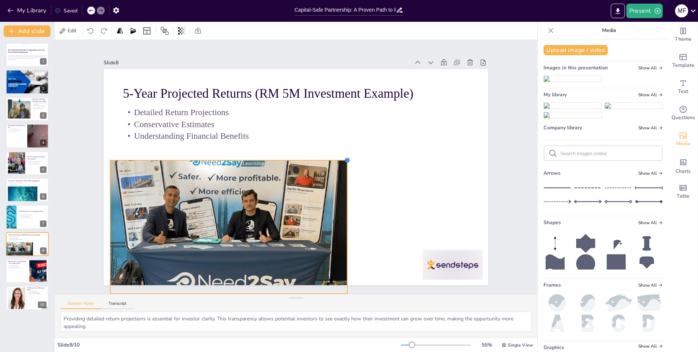
drag, startPoint x: 369, startPoint y: 142, endPoint x: 341, endPoint y: 167, distance: 37.9
click at [341, 167] on div "5-Year Projected Returns (RM 5M Investment Example) Detailed Return Projections…" at bounding box center [293, 177] width 421 height 292
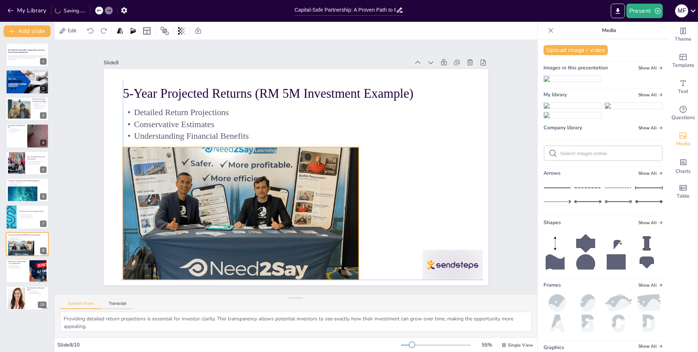
drag, startPoint x: 262, startPoint y: 209, endPoint x: 273, endPoint y: 193, distance: 19.7
click at [273, 193] on div at bounding box center [241, 213] width 236 height 157
click at [447, 265] on div at bounding box center [441, 281] width 63 height 36
click at [450, 248] on icon at bounding box center [450, 252] width 7 height 8
click at [622, 109] on img at bounding box center [633, 106] width 57 height 6
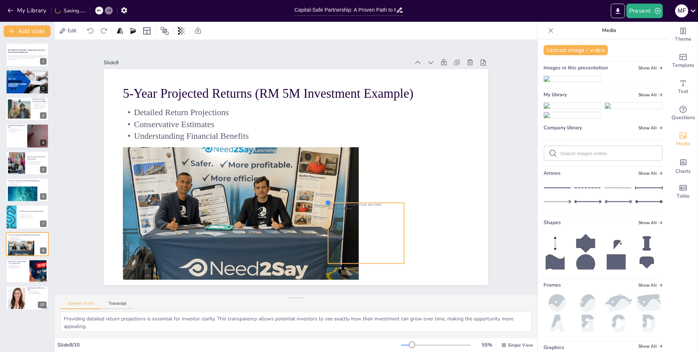
drag, startPoint x: 181, startPoint y: 86, endPoint x: 321, endPoint y: 205, distance: 183.7
click at [321, 205] on div "5-Year Projected Returns (RM 5M Investment Example) Detailed Return Projections…" at bounding box center [296, 177] width 385 height 216
drag, startPoint x: 349, startPoint y: 222, endPoint x: 423, endPoint y: 241, distance: 75.8
click at [412, 272] on div at bounding box center [363, 319] width 97 height 94
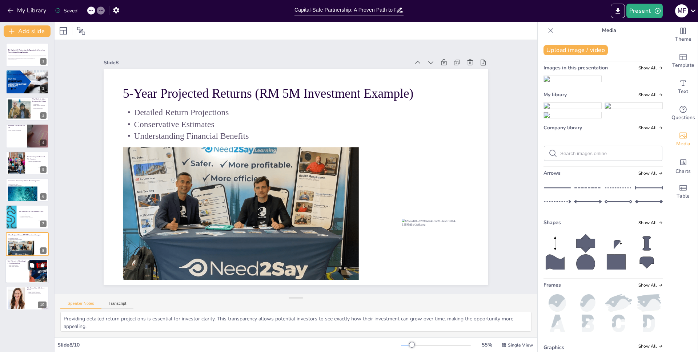
click at [25, 267] on p "Equity Kicker Advantage" at bounding box center [18, 266] width 20 height 1
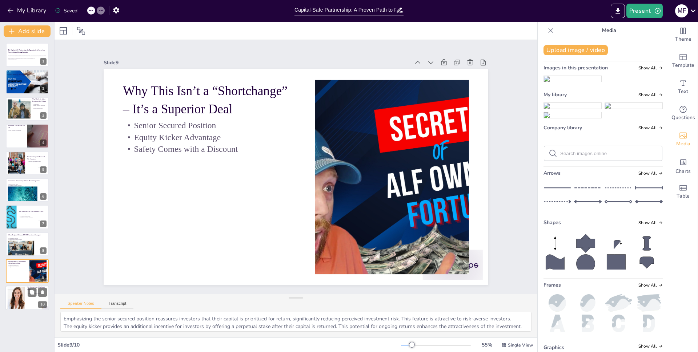
click at [21, 298] on div at bounding box center [15, 298] width 29 height 22
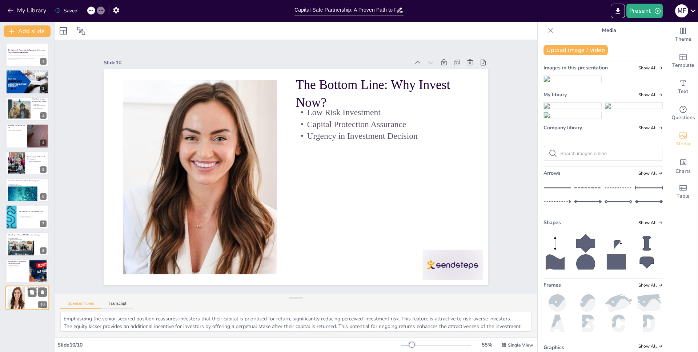
type textarea "Summarizing that the investment is low risk due to the proven operator and syst…"
click at [303, 55] on div "Slide 10" at bounding box center [307, 63] width 384 height 50
click at [688, 6] on div "M F" at bounding box center [685, 11] width 27 height 15
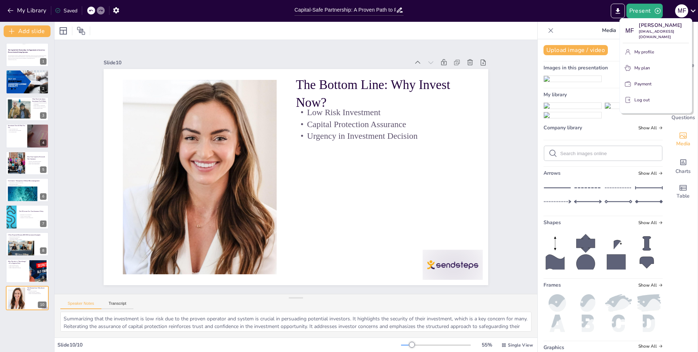
click at [642, 97] on p "Log out" at bounding box center [642, 100] width 15 height 7
